Goal: Use online tool/utility: Utilize a website feature to perform a specific function

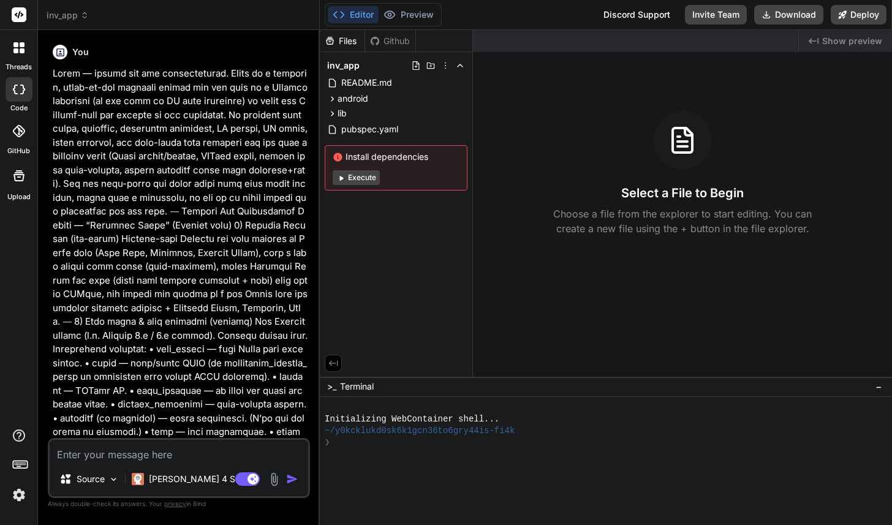
type textarea "x"
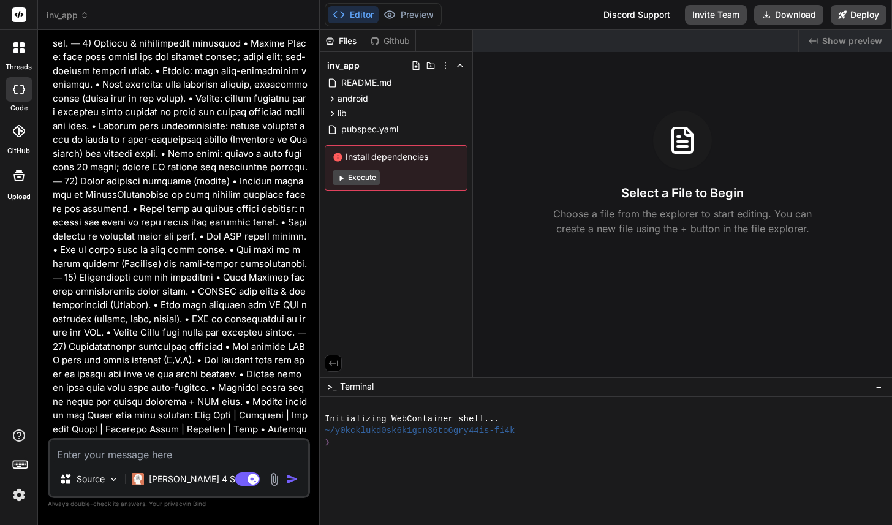
scroll to position [3844, 0]
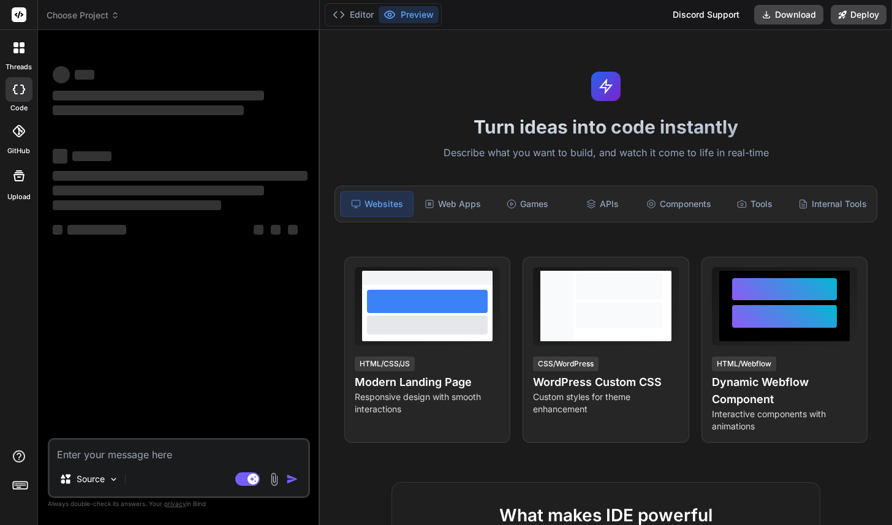
type textarea "x"
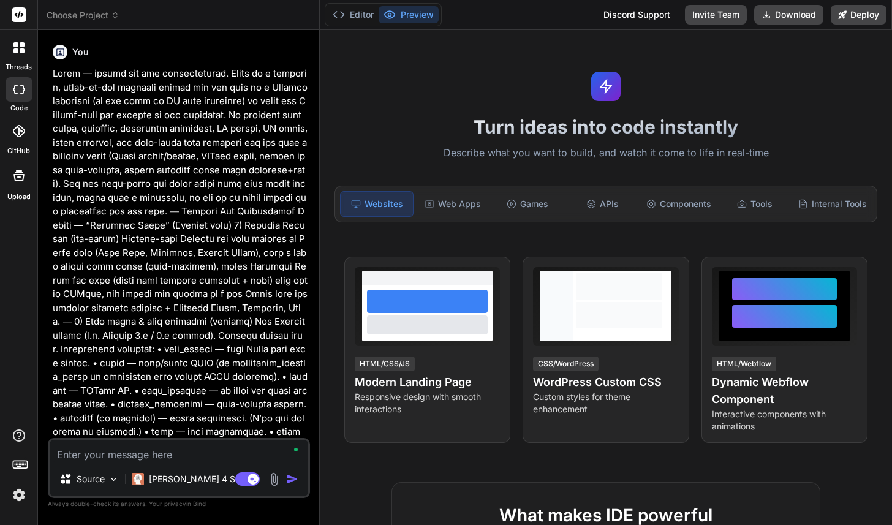
type textarea "x"
